Goal: Information Seeking & Learning: Learn about a topic

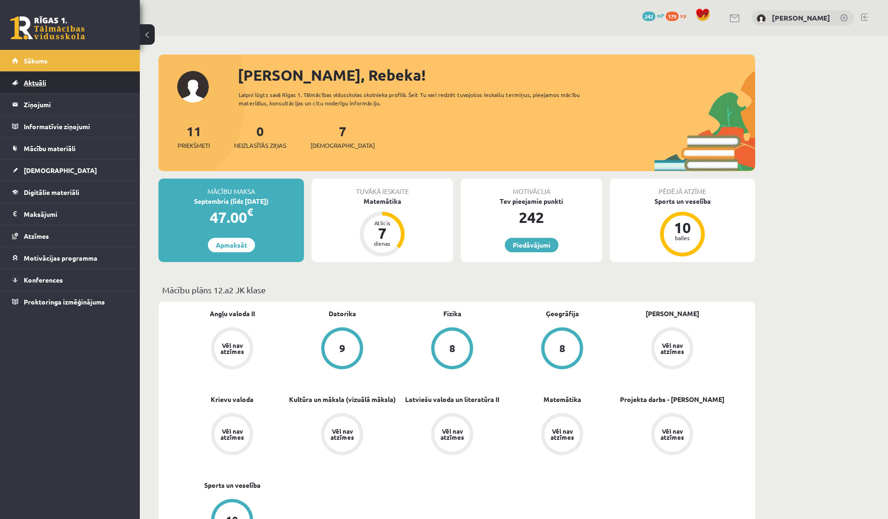
click at [26, 87] on link "Aktuāli" at bounding box center [70, 82] width 116 height 21
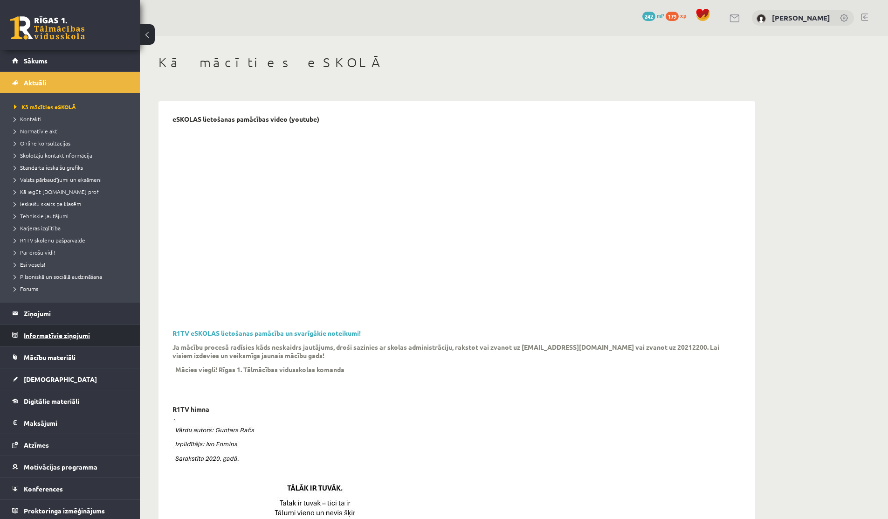
click at [38, 335] on legend "Informatīvie ziņojumi 0" at bounding box center [76, 335] width 104 height 21
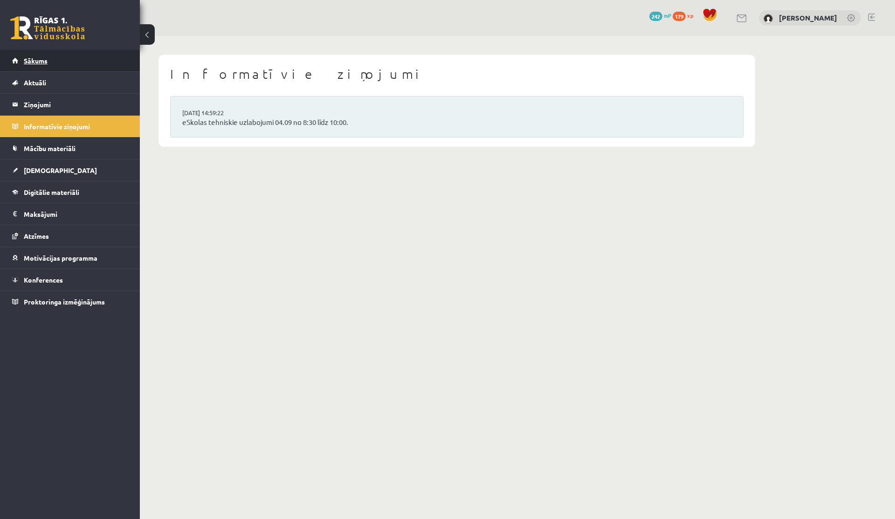
click at [28, 65] on link "Sākums" at bounding box center [70, 60] width 116 height 21
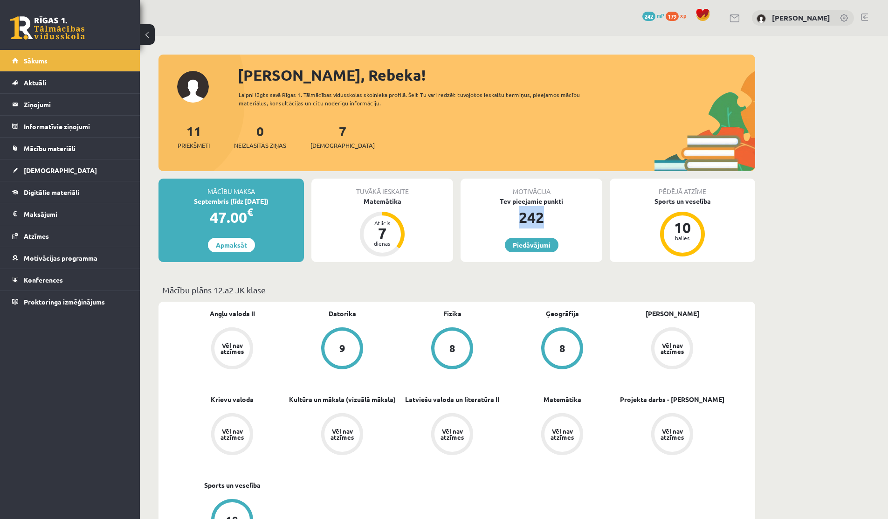
drag, startPoint x: 520, startPoint y: 219, endPoint x: 542, endPoint y: 221, distance: 22.5
click at [542, 221] on div "242" at bounding box center [532, 217] width 142 height 22
click at [522, 245] on link "Piedāvājumi" at bounding box center [532, 245] width 54 height 14
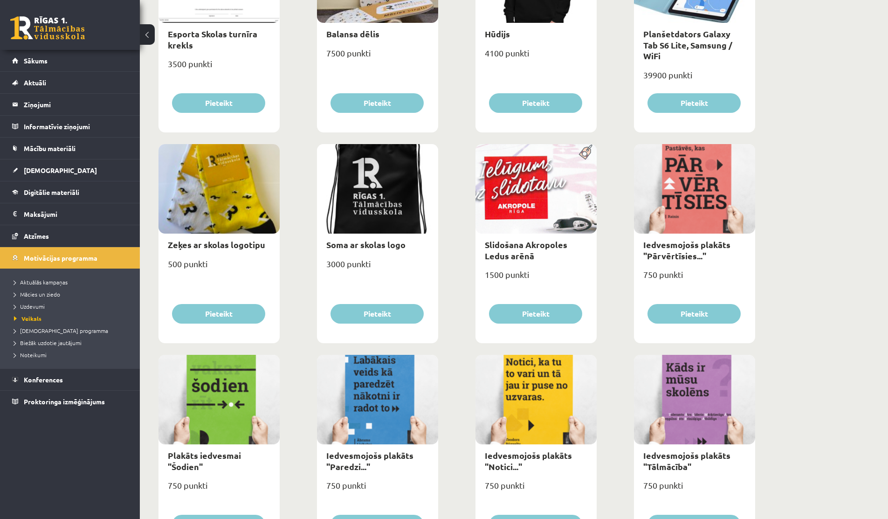
scroll to position [309, 0]
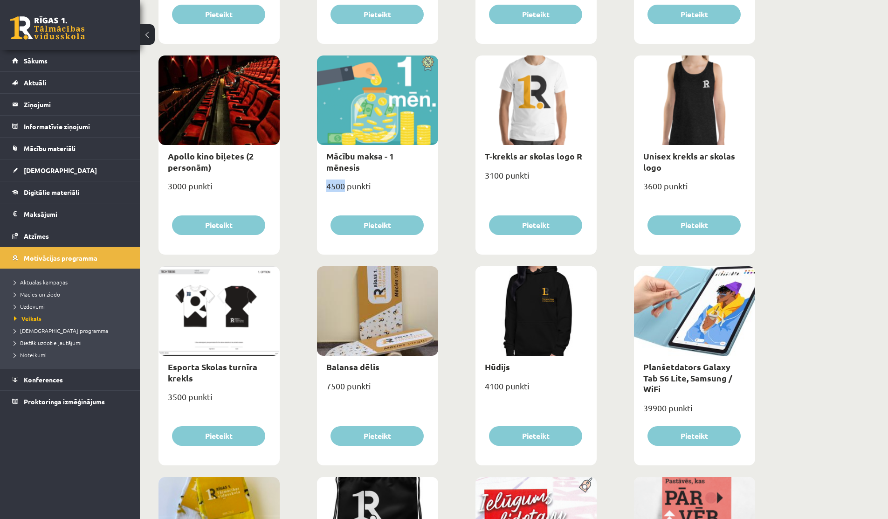
drag, startPoint x: 327, startPoint y: 173, endPoint x: 345, endPoint y: 174, distance: 17.8
click at [345, 178] on div "4500 punkti" at bounding box center [377, 189] width 121 height 23
click at [312, 174] on div "Lietussargs 4000 punkti Pieteikt Cepure ar skolas logo 3100 punkti Pieteikt Krū…" at bounding box center [457, 474] width 602 height 1265
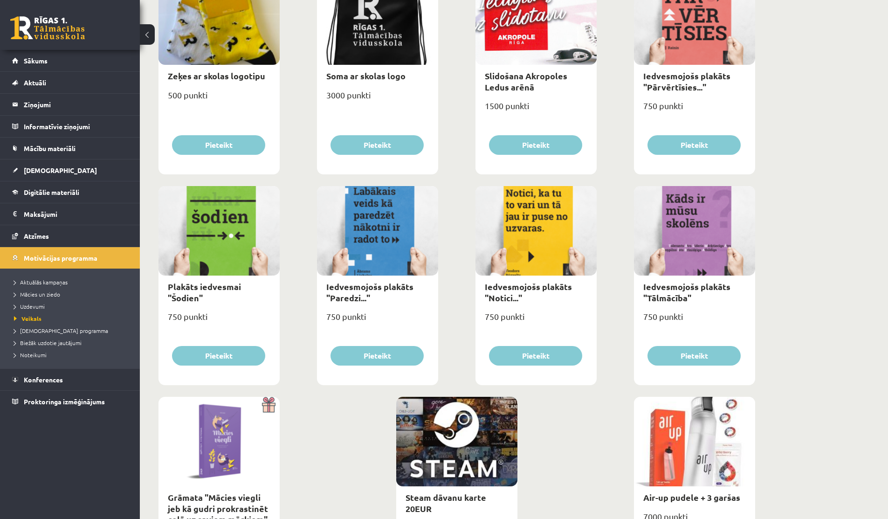
scroll to position [913, 0]
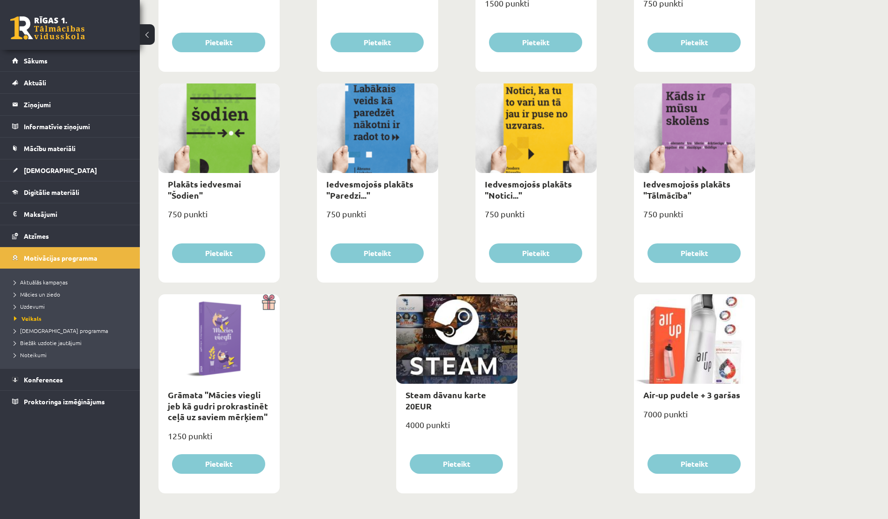
click at [647, 410] on div "7000 punkti" at bounding box center [694, 417] width 121 height 23
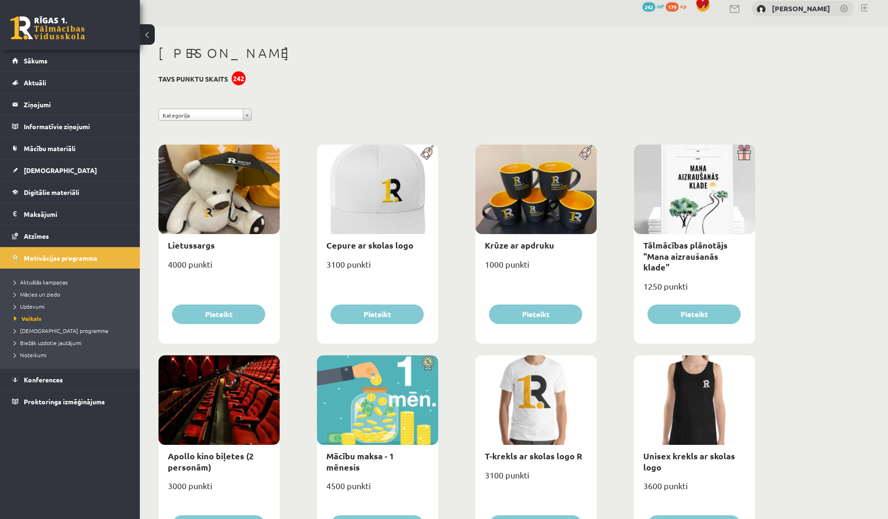
scroll to position [0, 0]
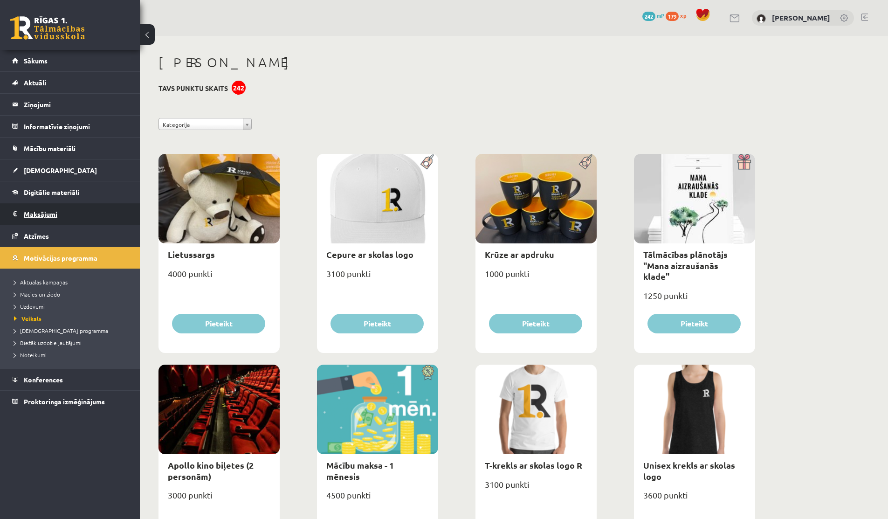
click at [42, 214] on legend "Maksājumi 0" at bounding box center [76, 213] width 104 height 21
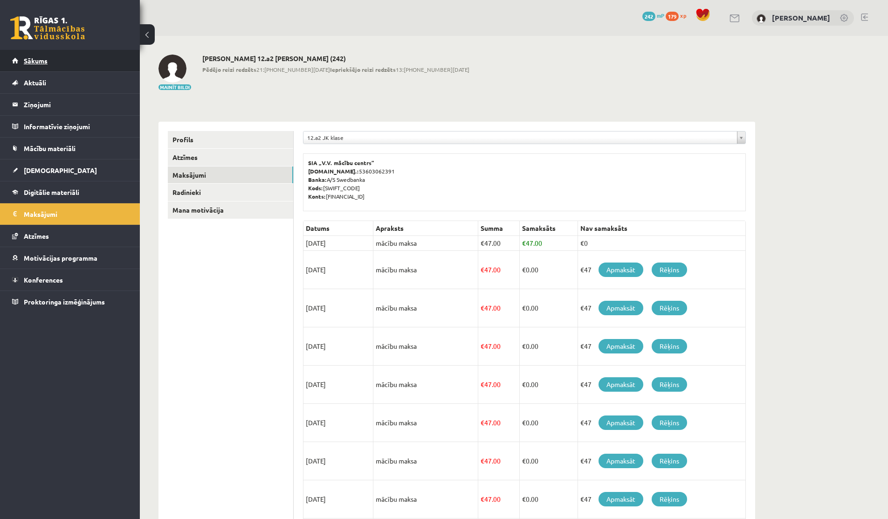
click at [70, 65] on link "Sākums" at bounding box center [70, 60] width 116 height 21
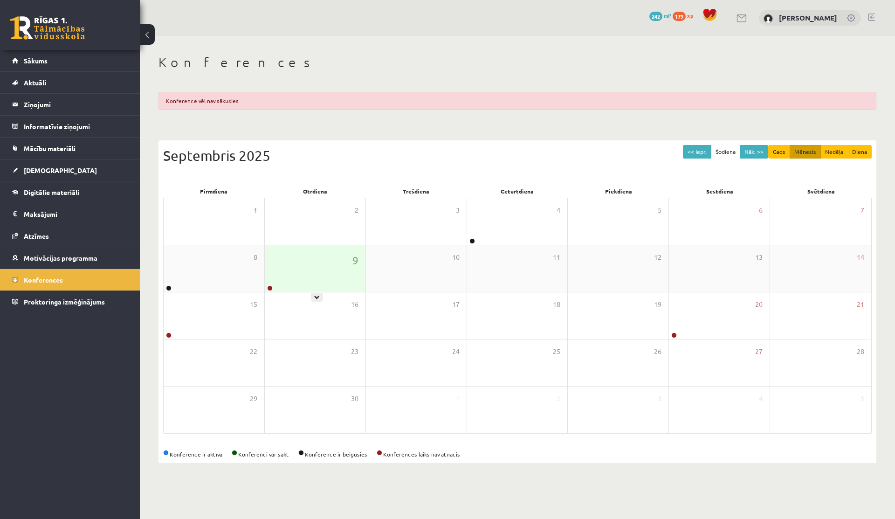
click at [288, 277] on div "9" at bounding box center [315, 268] width 101 height 47
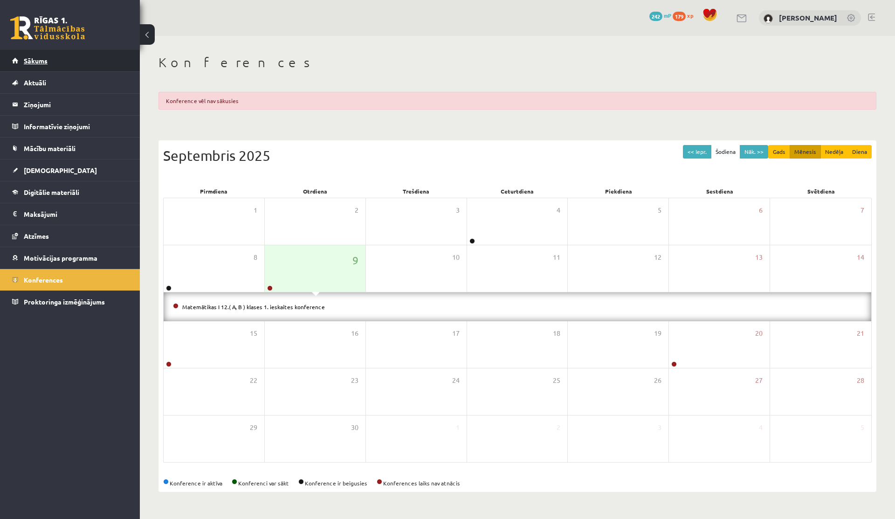
click at [71, 61] on link "Sākums" at bounding box center [70, 60] width 116 height 21
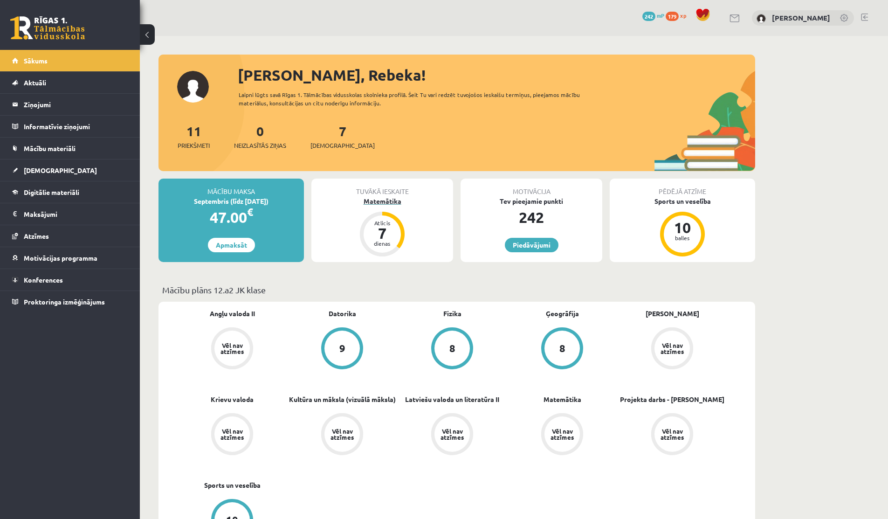
click at [381, 244] on div "dienas" at bounding box center [382, 244] width 28 height 6
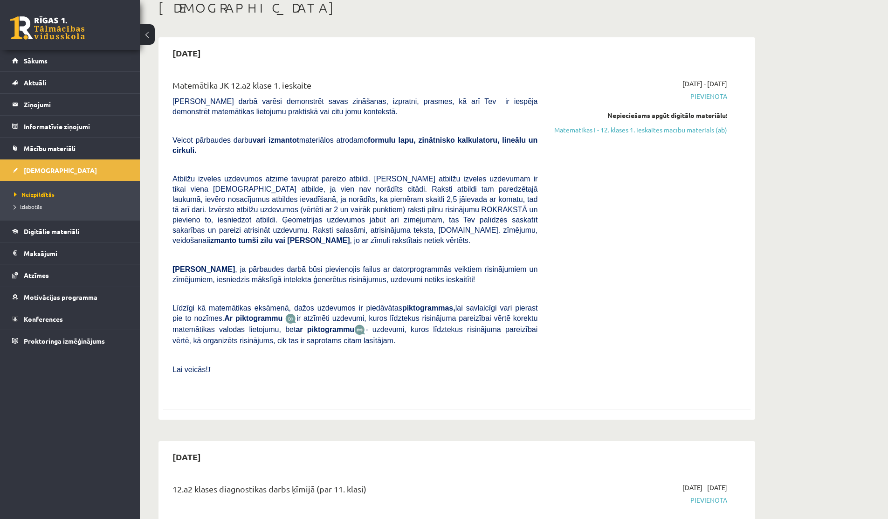
scroll to position [56, 0]
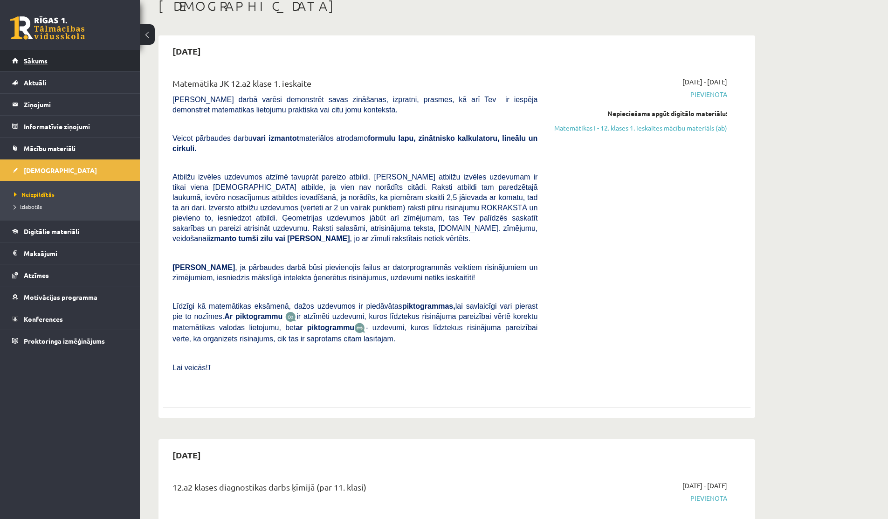
click at [56, 66] on link "Sākums" at bounding box center [70, 60] width 116 height 21
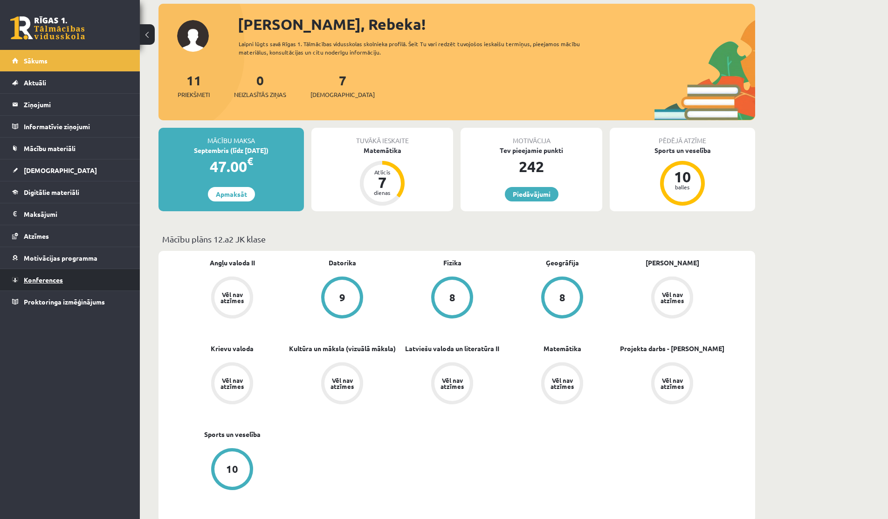
scroll to position [100, 0]
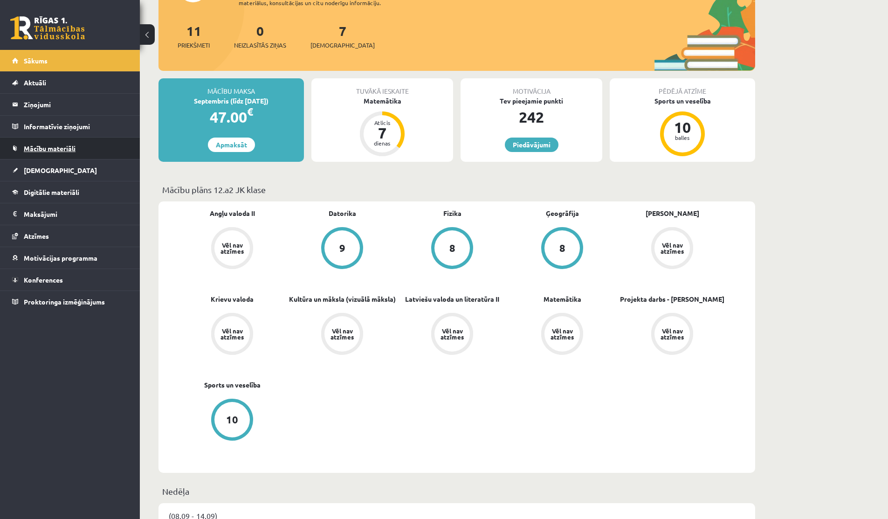
click at [59, 153] on link "Mācību materiāli" at bounding box center [70, 148] width 116 height 21
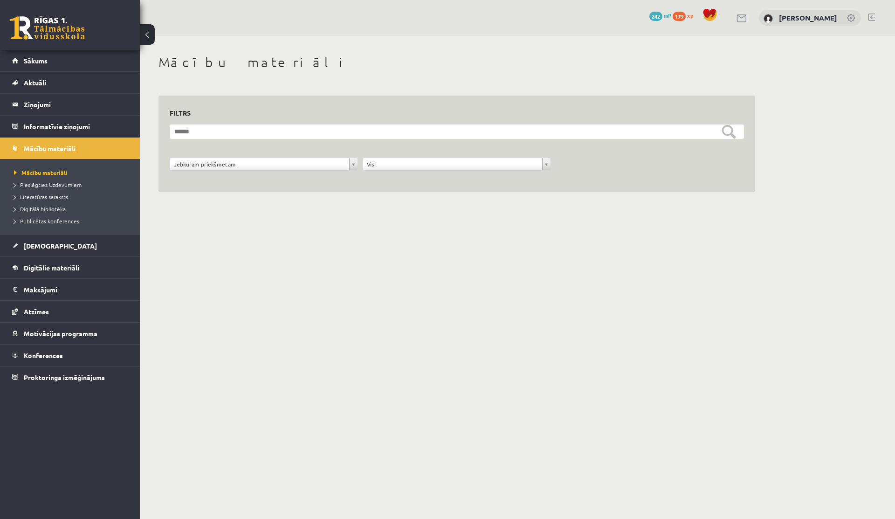
click at [45, 215] on li "Publicētas konferences" at bounding box center [72, 221] width 117 height 12
click at [46, 208] on span "Digitālā bibliotēka" at bounding box center [40, 208] width 52 height 7
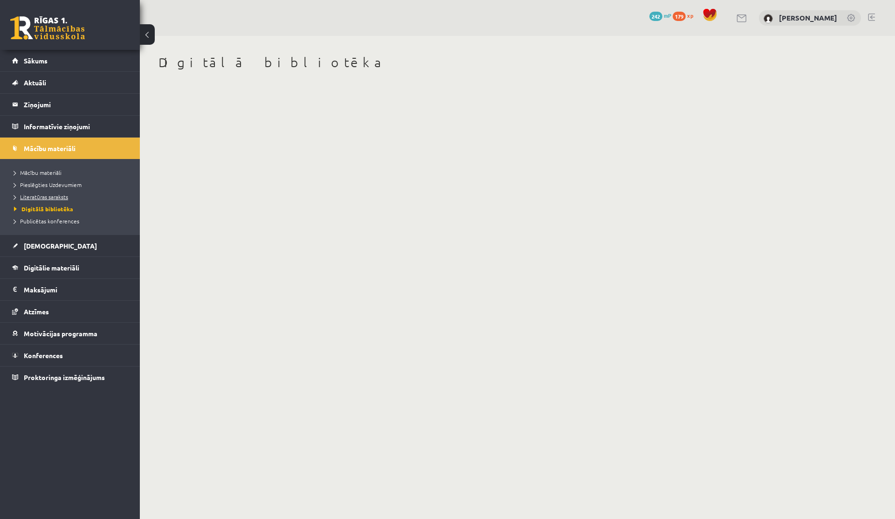
click at [41, 196] on span "Literatūras saraksts" at bounding box center [41, 196] width 54 height 7
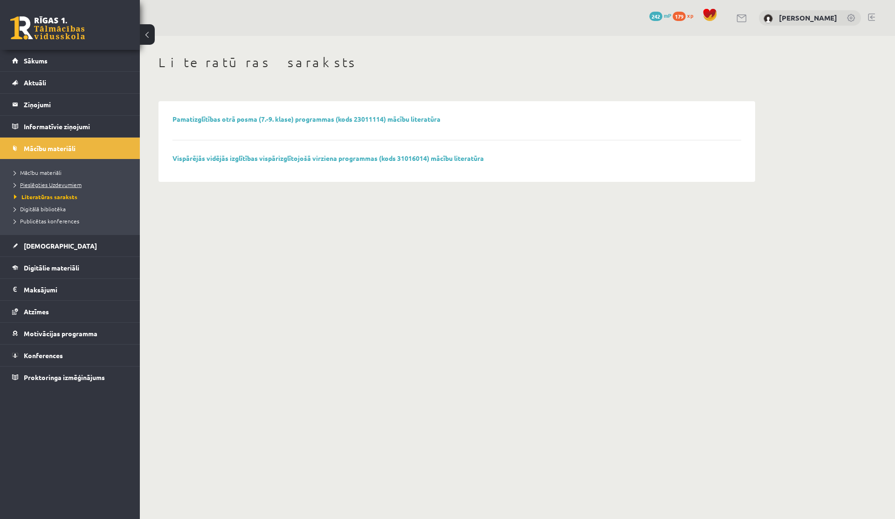
click at [42, 188] on link "Pieslēgties Uzdevumiem" at bounding box center [72, 184] width 117 height 8
click at [51, 65] on link "Sākums" at bounding box center [70, 60] width 116 height 21
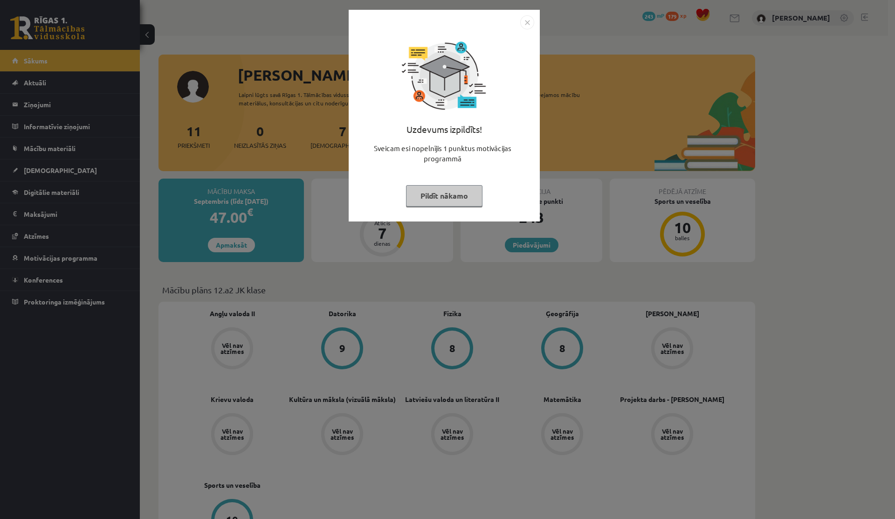
click at [415, 198] on button "Pildīt nākamo" at bounding box center [444, 195] width 76 height 21
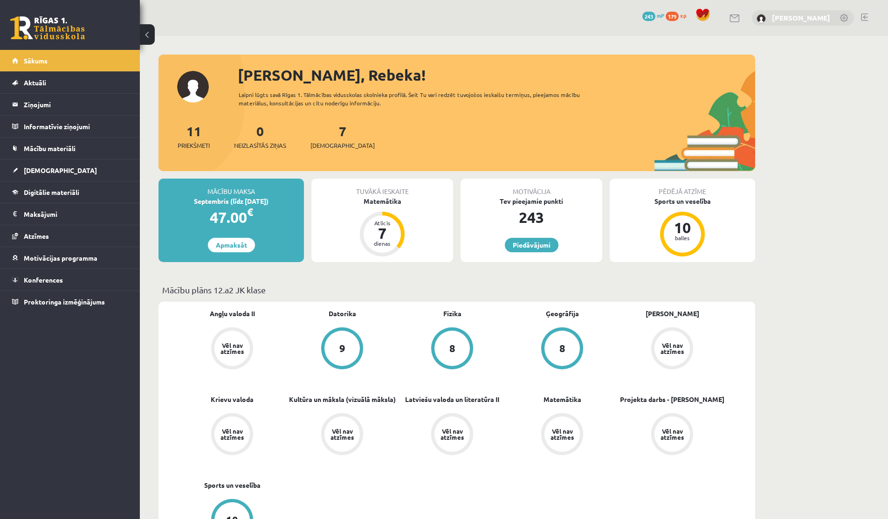
click at [783, 14] on link "[PERSON_NAME]" at bounding box center [801, 17] width 58 height 9
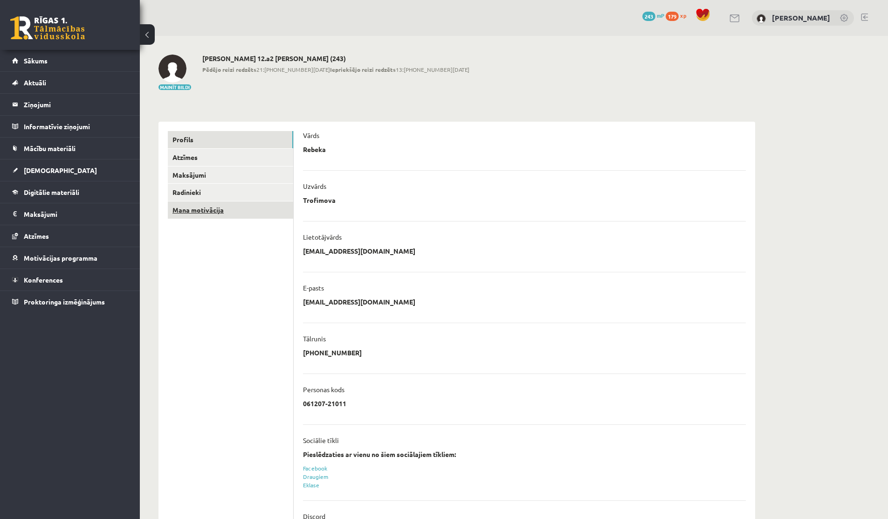
click at [177, 215] on link "Mana motivācija" at bounding box center [230, 209] width 125 height 17
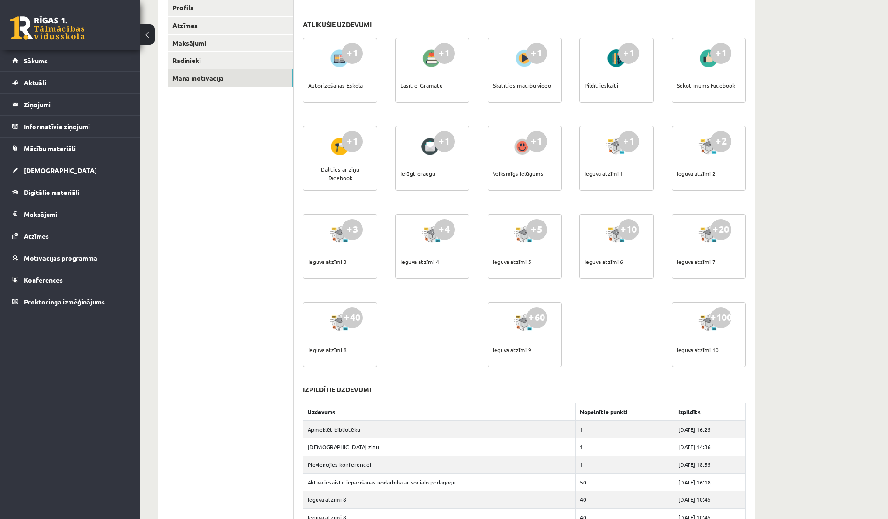
scroll to position [378, 0]
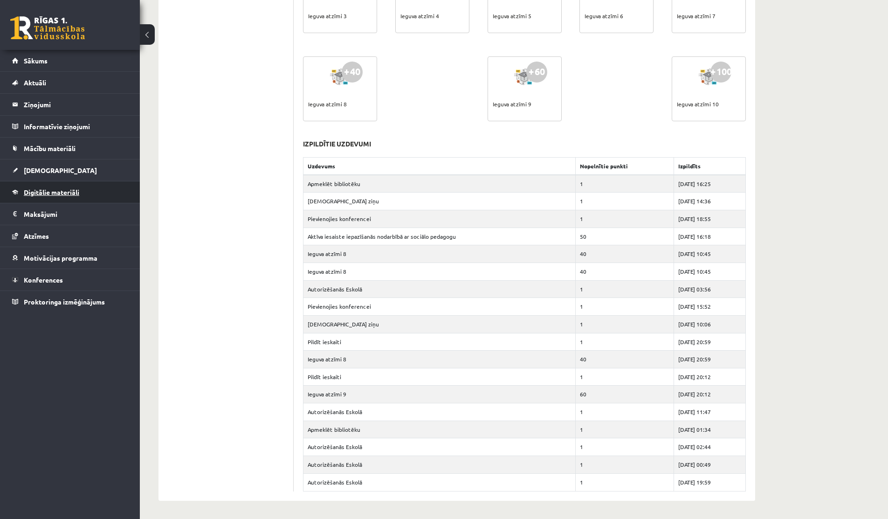
click at [54, 192] on span "Digitālie materiāli" at bounding box center [51, 192] width 55 height 8
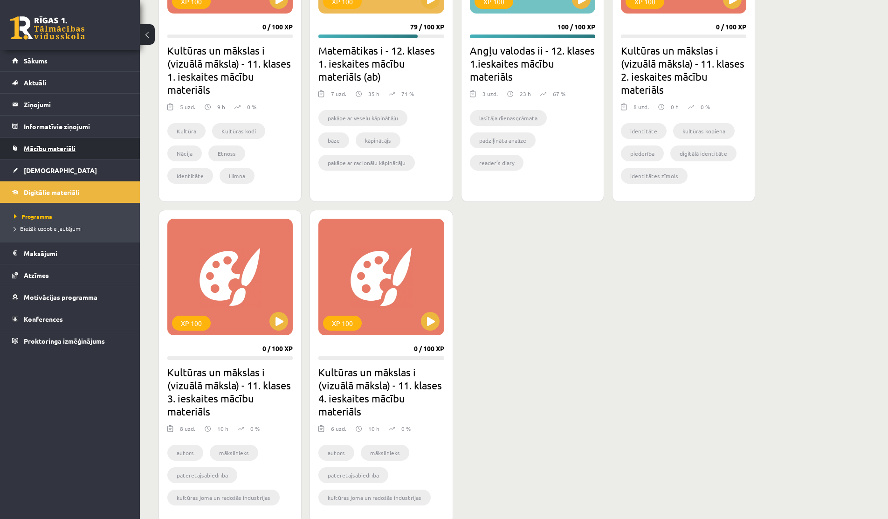
click at [57, 152] on link "Mācību materiāli" at bounding box center [70, 148] width 116 height 21
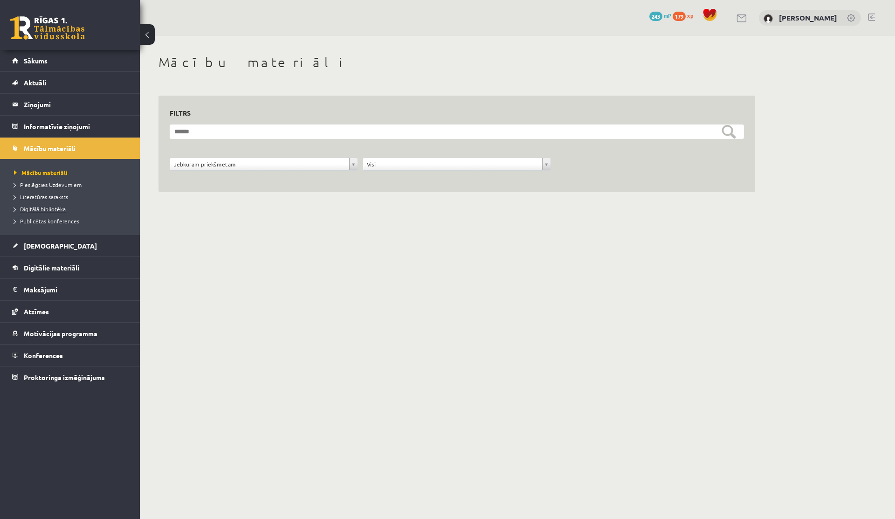
click at [45, 210] on span "Digitālā bibliotēka" at bounding box center [40, 208] width 52 height 7
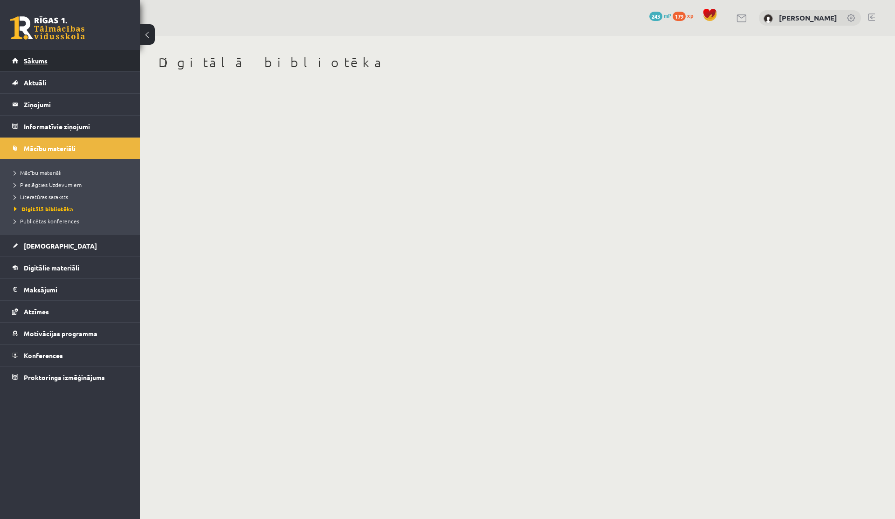
click at [36, 63] on span "Sākums" at bounding box center [36, 60] width 24 height 8
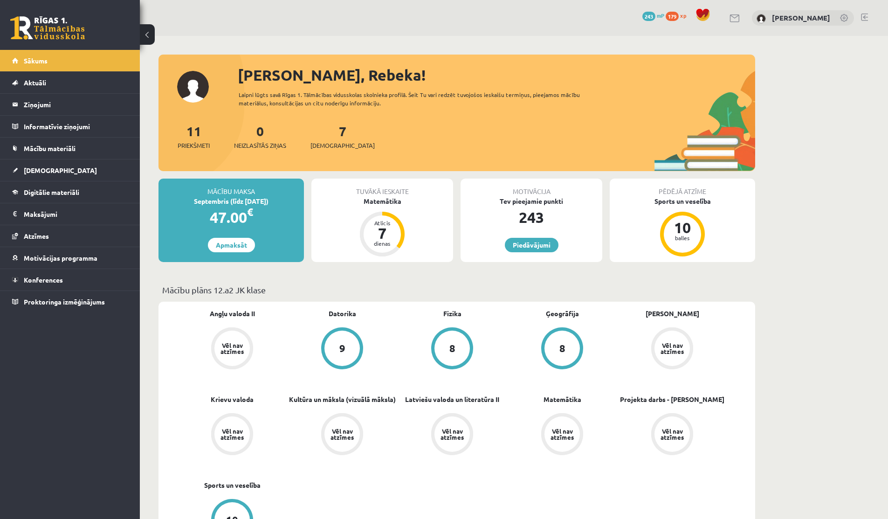
scroll to position [89, 0]
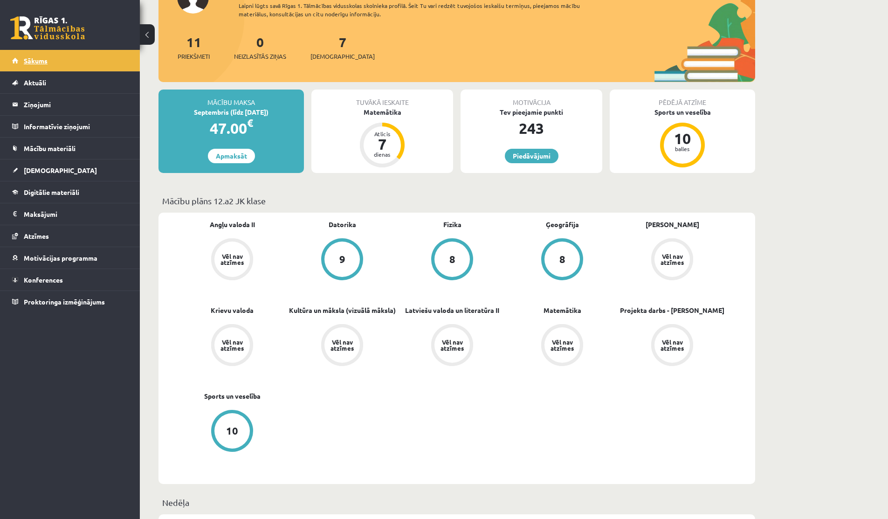
click at [48, 62] on link "Sākums" at bounding box center [70, 60] width 116 height 21
